Goal: Information Seeking & Learning: Check status

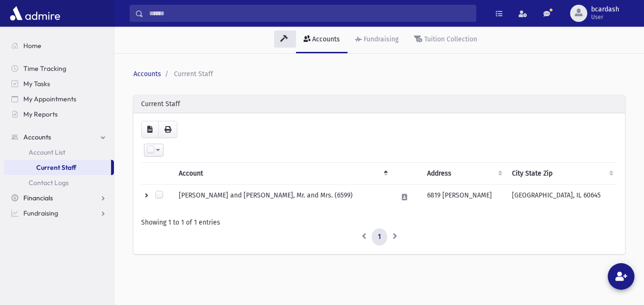
click at [35, 200] on span "Financials" at bounding box center [38, 198] width 30 height 9
click at [47, 184] on span "Payments" at bounding box center [44, 183] width 30 height 9
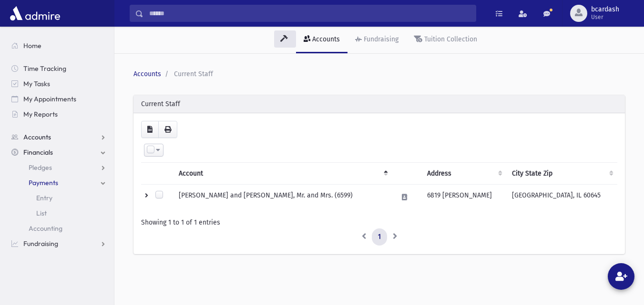
click at [40, 135] on span "Accounts" at bounding box center [37, 137] width 28 height 9
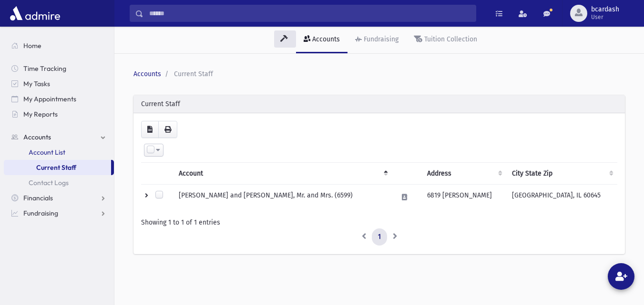
click at [58, 153] on span "Account List" at bounding box center [47, 152] width 37 height 9
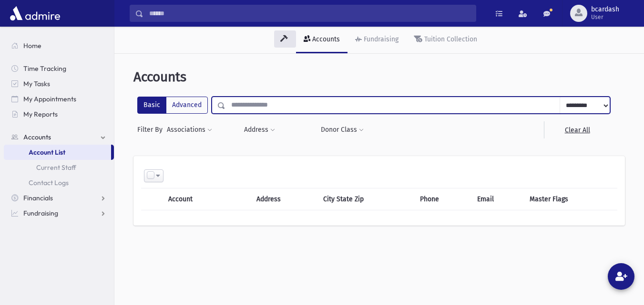
click at [242, 105] on input "text" at bounding box center [392, 105] width 335 height 17
type input "*****"
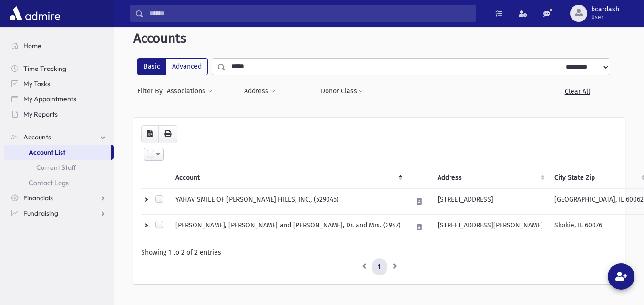
scroll to position [44, 0]
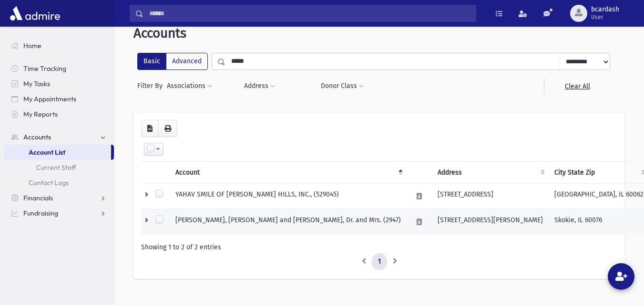
click at [226, 223] on td "YAHAV, Yigal and Donna, Dr. and Mrs. (2947)" at bounding box center [288, 223] width 237 height 26
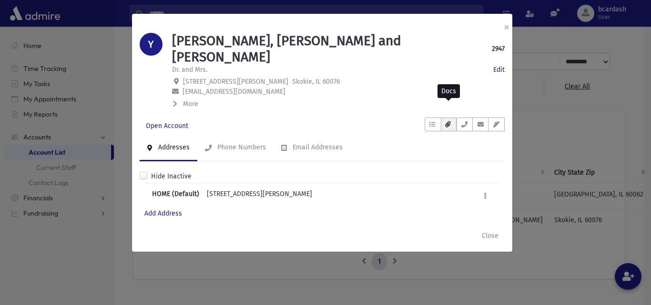
click at [448, 122] on icon "button" at bounding box center [447, 125] width 5 height 6
click at [432, 122] on icon "button" at bounding box center [432, 125] width 6 height 6
click at [333, 87] on p "yahavsmile@gmail.com" at bounding box center [338, 92] width 333 height 10
click at [196, 100] on span "More" at bounding box center [190, 104] width 15 height 8
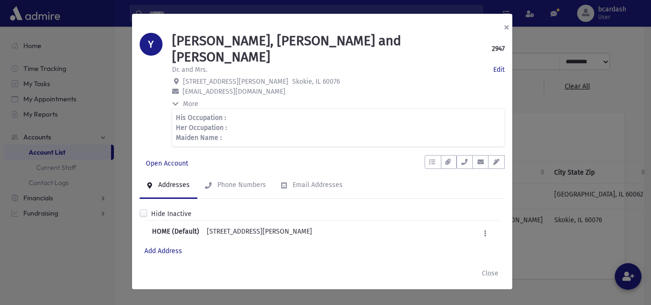
click at [505, 26] on button "×" at bounding box center [506, 27] width 21 height 27
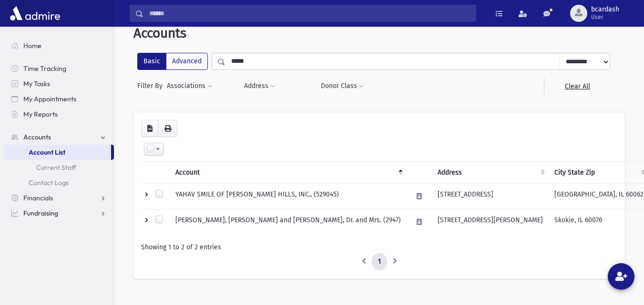
click at [49, 213] on span "Fundraising" at bounding box center [40, 213] width 35 height 9
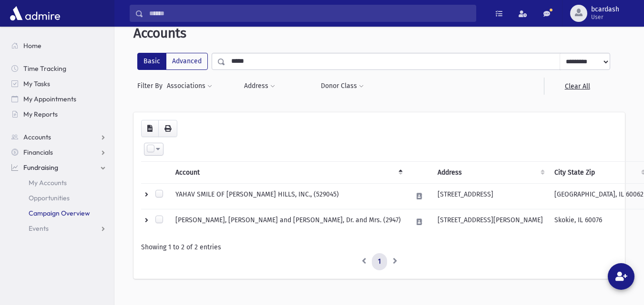
click at [60, 213] on span "Campaign Overview" at bounding box center [59, 213] width 61 height 9
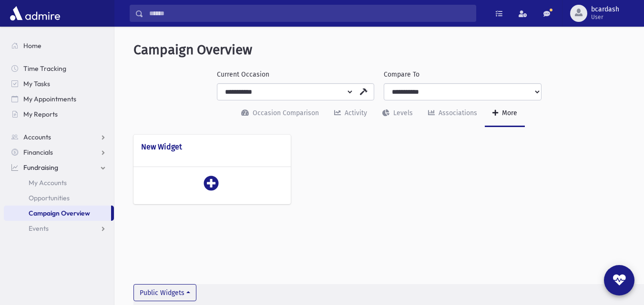
select select "***"
click at [303, 113] on div "Occasion Comparison" at bounding box center [285, 113] width 68 height 8
